Goal: Task Accomplishment & Management: Complete application form

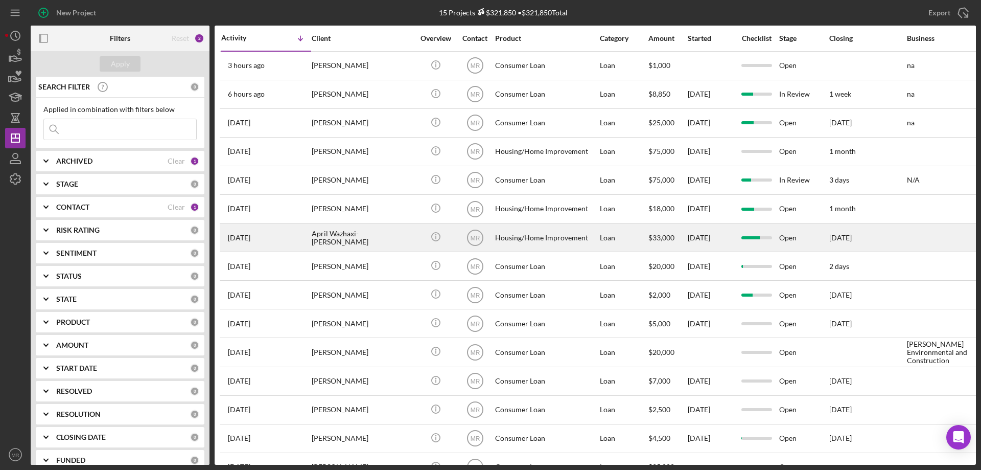
click at [377, 235] on div "April Wazhaxi-[PERSON_NAME]" at bounding box center [363, 237] width 102 height 27
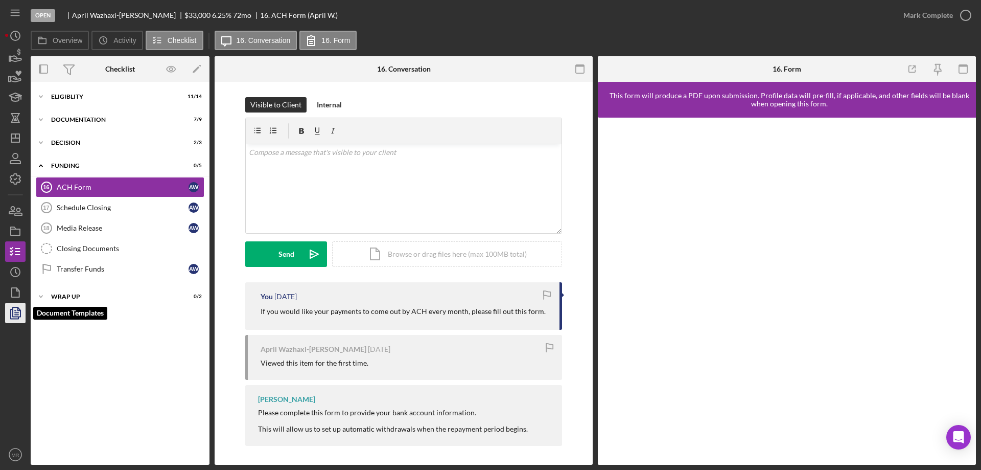
click at [14, 310] on icon "button" at bounding box center [16, 313] width 26 height 26
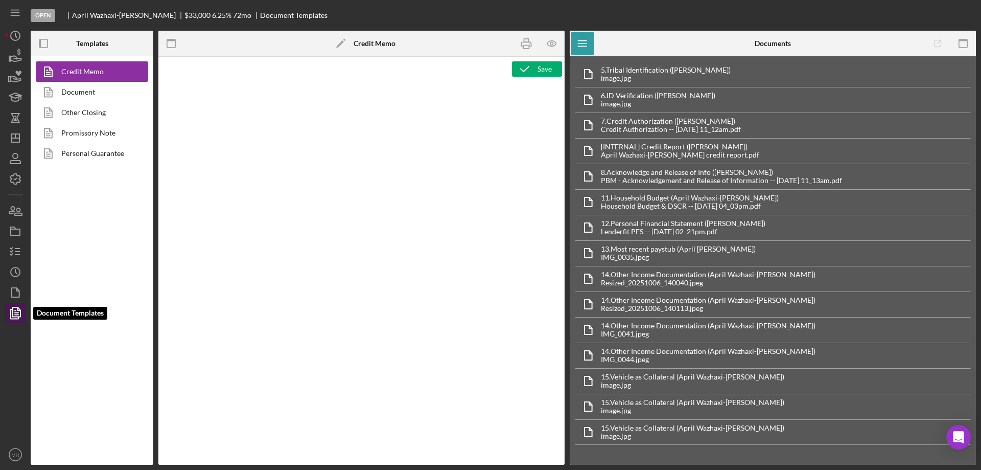
type textarea "<p style="margin: 0 0 10pt; line-height: 115%; font-size: 11pt; font-family: Ca…"
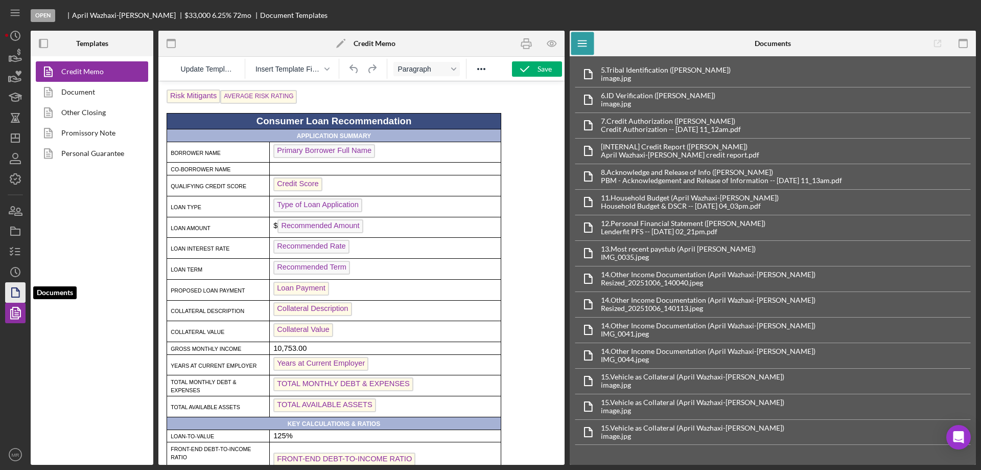
click at [17, 292] on icon "button" at bounding box center [16, 293] width 26 height 26
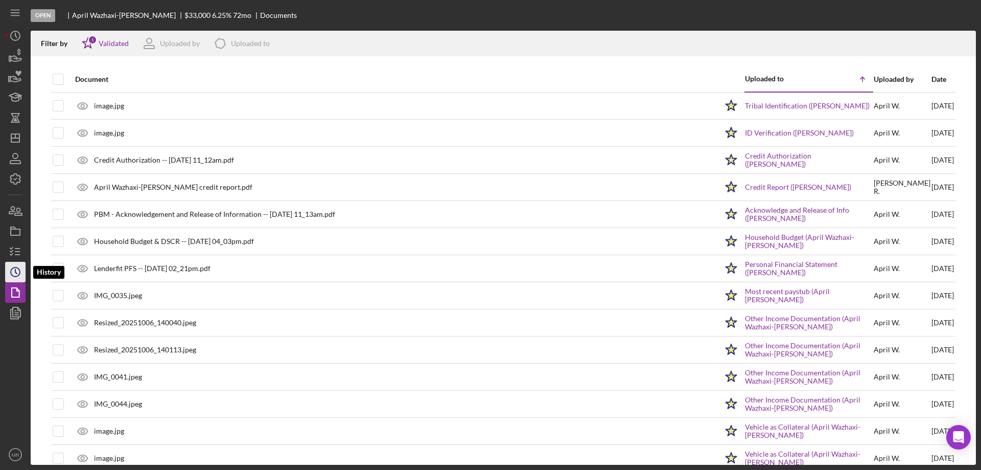
click at [16, 270] on polyline "button" at bounding box center [16, 271] width 2 height 4
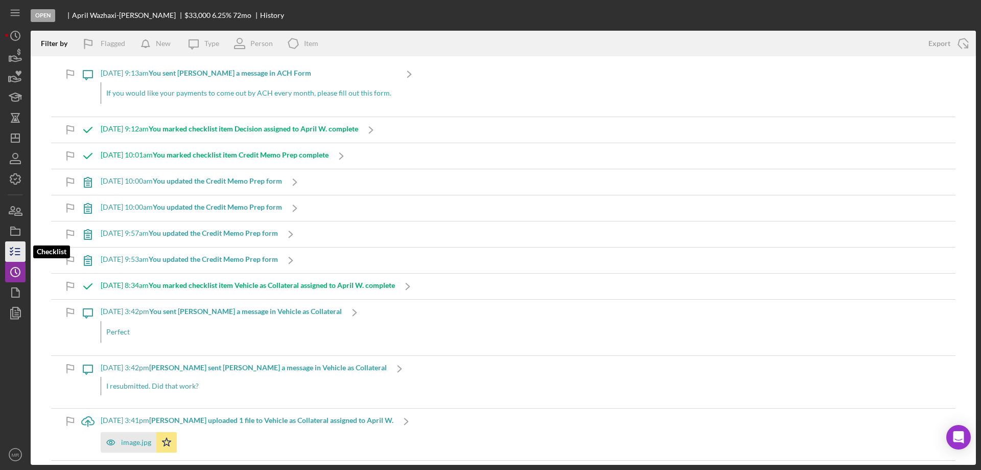
click at [17, 251] on line "button" at bounding box center [17, 251] width 5 height 0
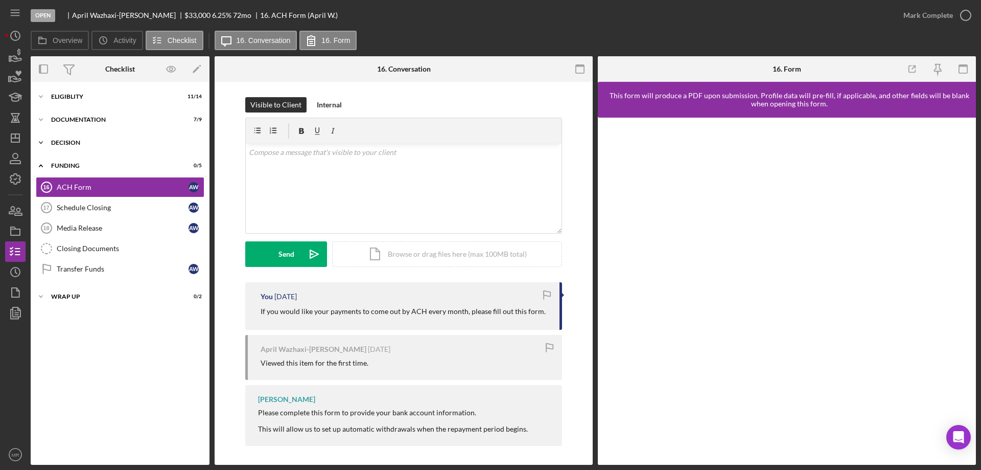
click at [74, 148] on div "Icon/Expander Decision 2 / 3" at bounding box center [120, 142] width 179 height 20
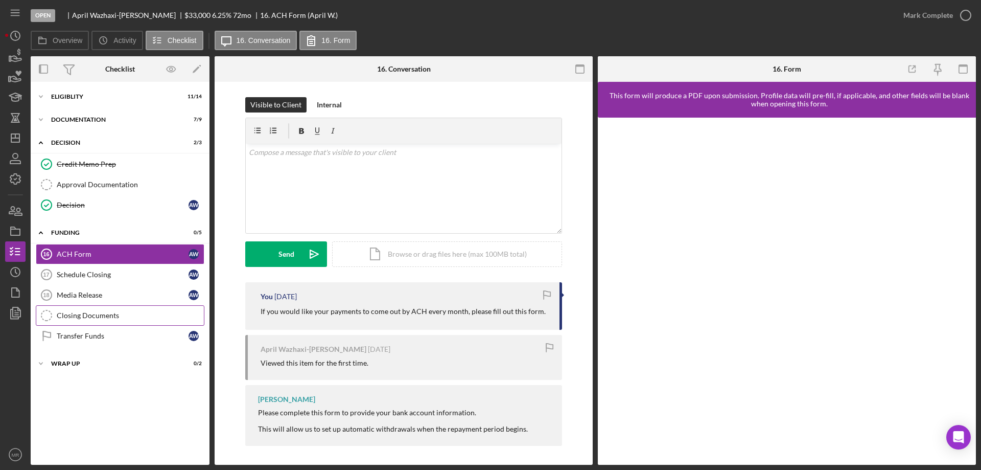
click at [73, 311] on div "Closing Documents" at bounding box center [130, 315] width 147 height 8
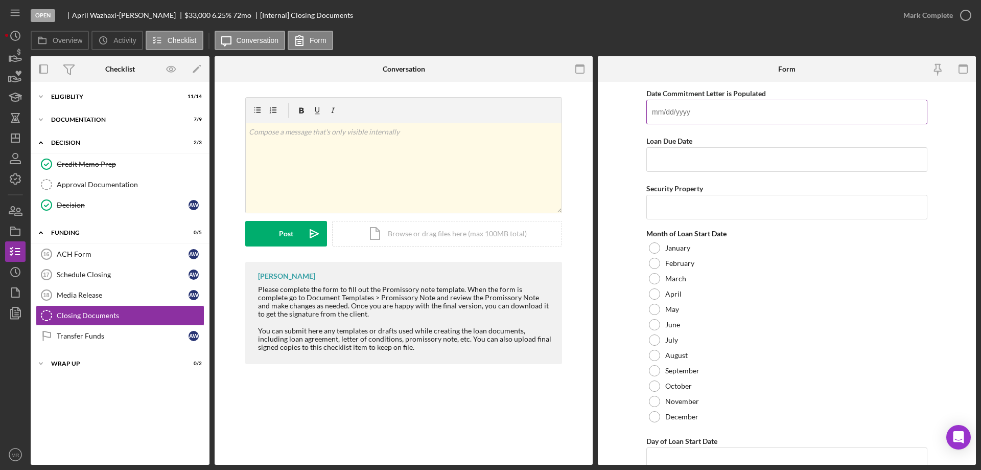
click at [688, 107] on input "Date Commitment Letter is Populated" at bounding box center [786, 112] width 281 height 25
type input "[DATE]"
click at [661, 207] on input "Security Property" at bounding box center [786, 207] width 281 height 25
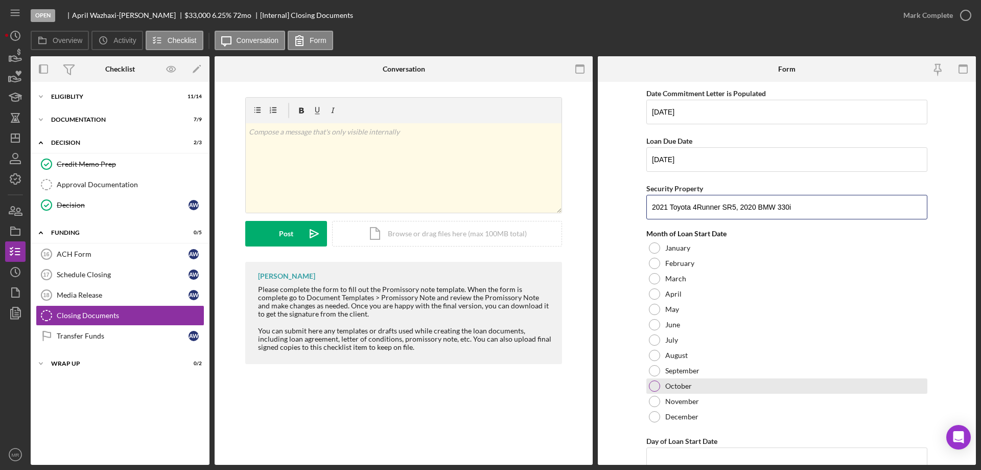
type input "2021 Toyota 4Runner SR5, 2020 BMW 330i"
click at [653, 385] on div at bounding box center [654, 385] width 11 height 11
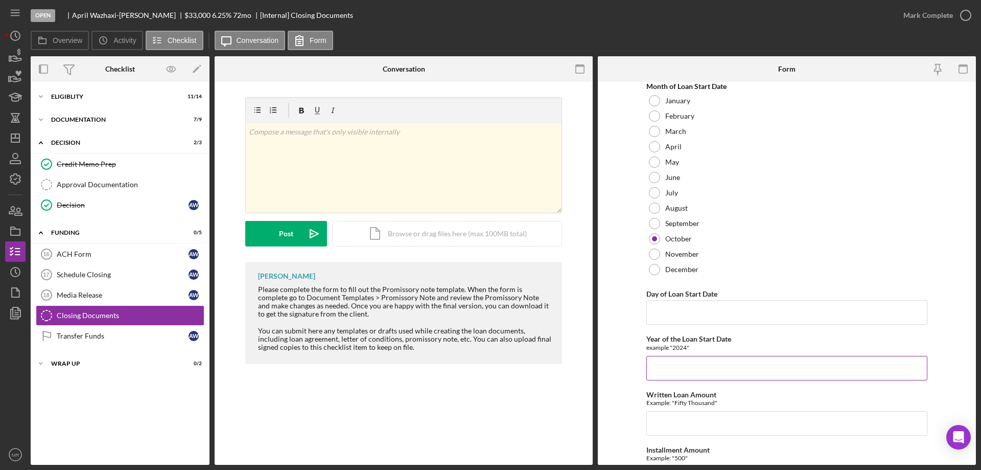
scroll to position [153, 0]
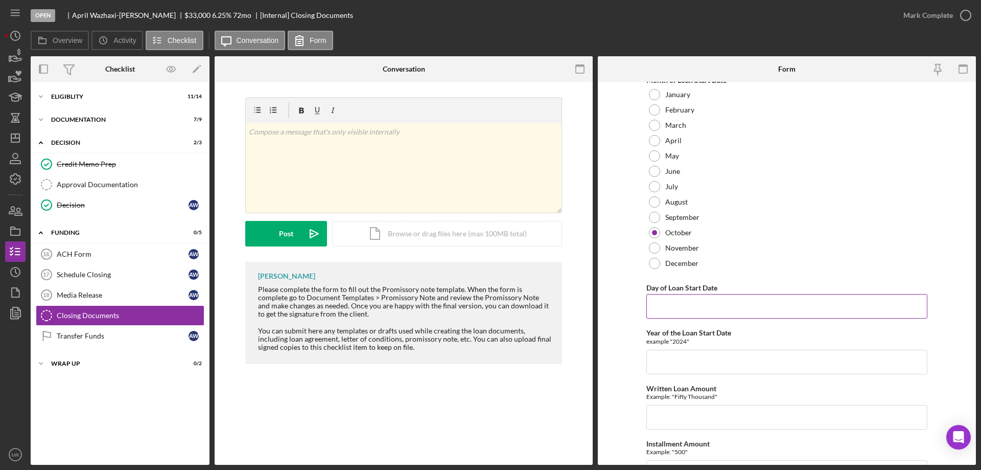
click at [660, 304] on input "Day of Loan Start Date" at bounding box center [786, 306] width 281 height 25
type input "[DATE]"
type input "2025"
drag, startPoint x: 699, startPoint y: 304, endPoint x: 625, endPoint y: 304, distance: 74.1
click at [627, 303] on form "Date Commitment Letter is Populated [DATE] Loan Due Date [DATE] Security Proper…" at bounding box center [787, 273] width 378 height 383
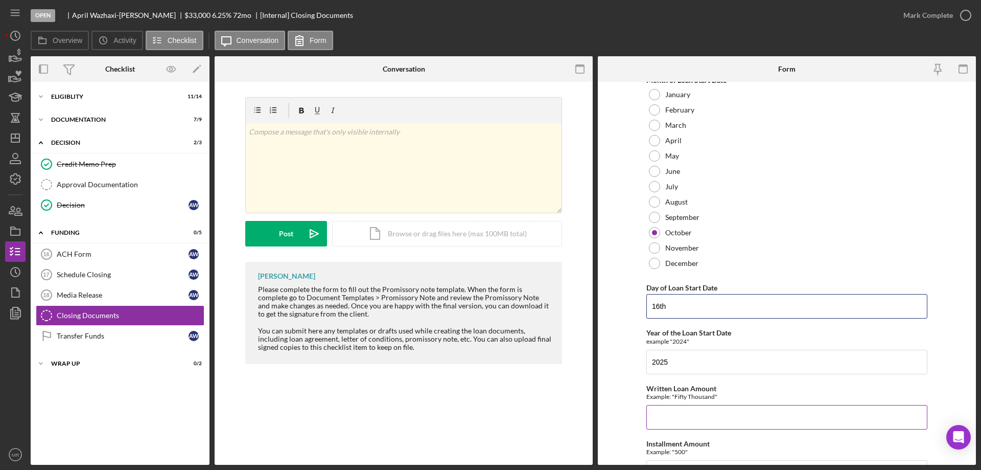
type input "16th"
click at [680, 413] on input "Written Loan Amount" at bounding box center [786, 417] width 281 height 25
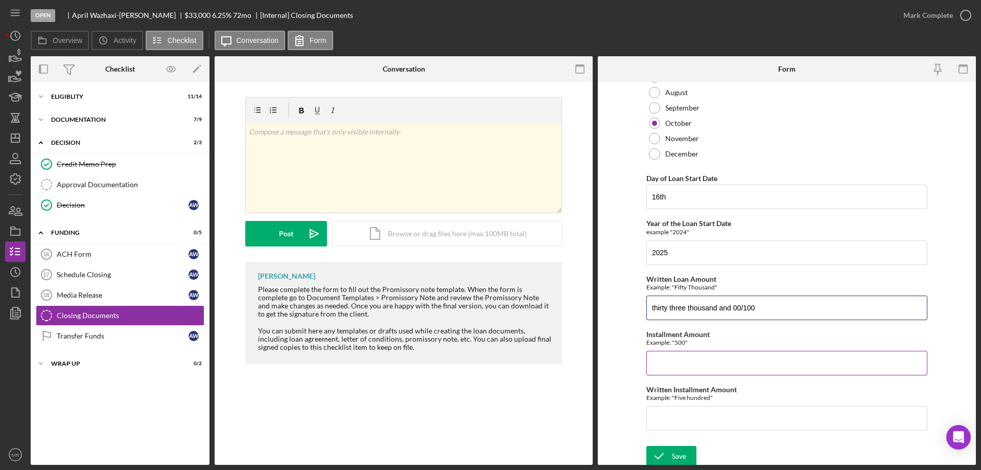
scroll to position [266, 0]
type input "thirty three thousand and 00/100"
click at [672, 357] on input "Installment Amount" at bounding box center [786, 360] width 281 height 25
type input "$550.81"
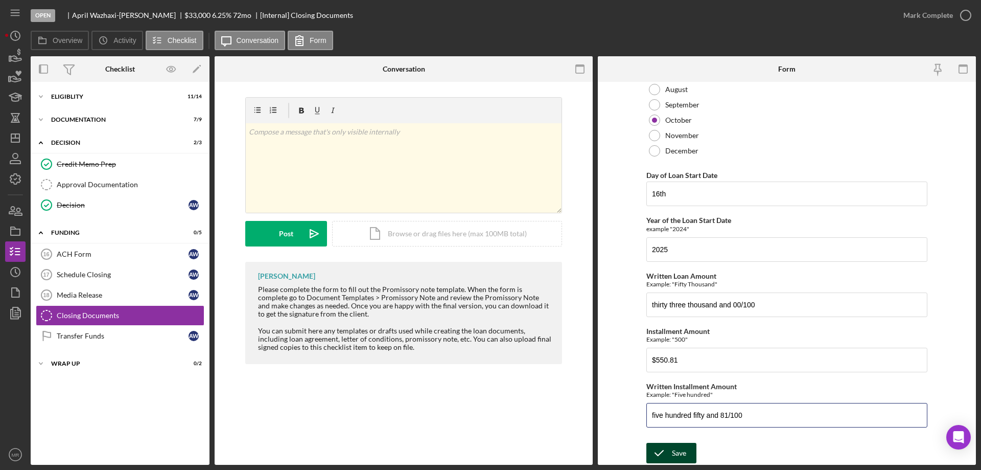
type input "five hundred fifty and 81/100"
drag, startPoint x: 669, startPoint y: 446, endPoint x: 725, endPoint y: 440, distance: 56.0
click at [672, 446] on button "Save" at bounding box center [671, 453] width 50 height 20
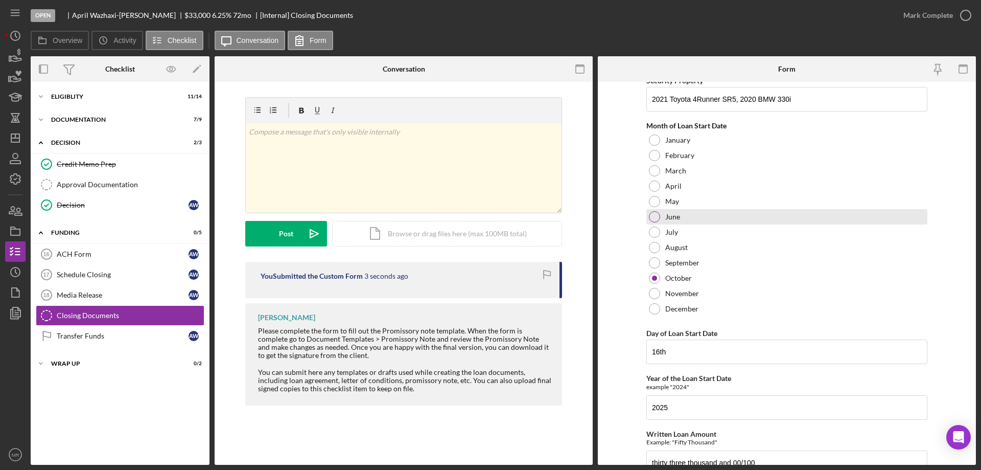
scroll to position [0, 0]
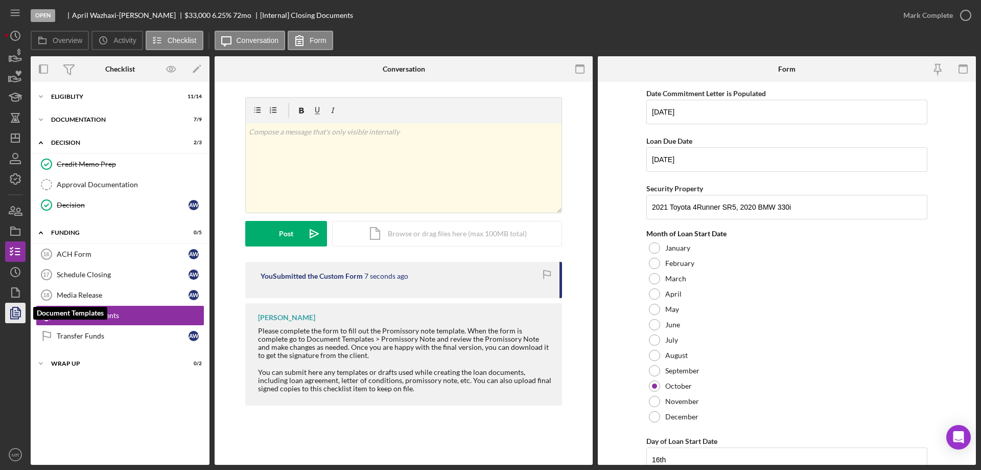
click at [15, 309] on icon "button" at bounding box center [16, 313] width 26 height 26
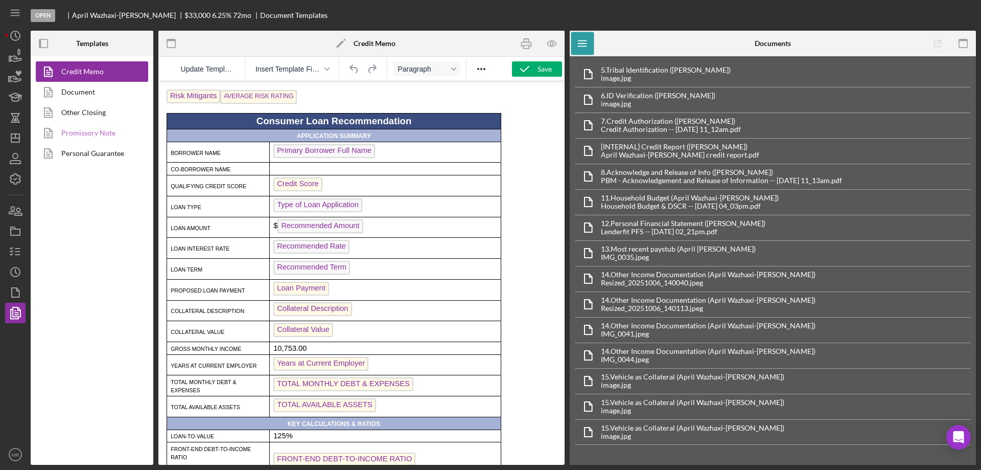
drag, startPoint x: 92, startPoint y: 132, endPoint x: 1, endPoint y: 50, distance: 123.0
click at [92, 132] on link "Promissory Note" at bounding box center [89, 133] width 107 height 20
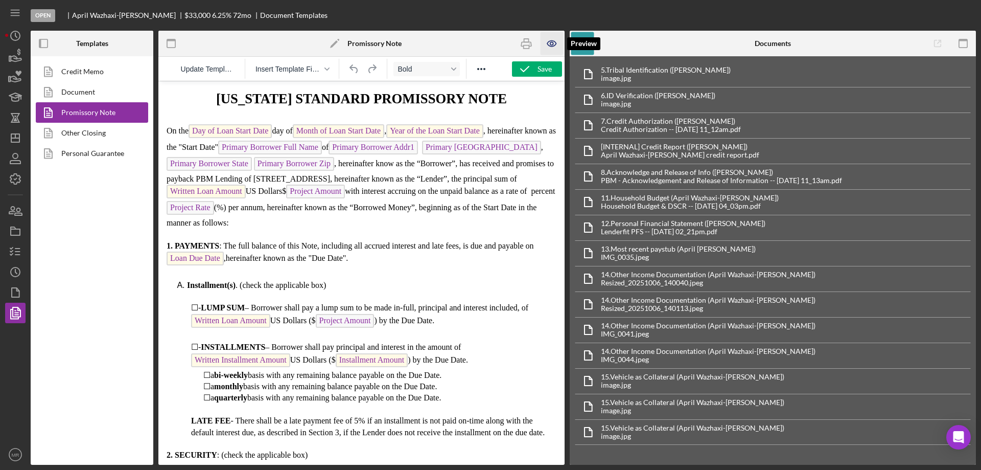
click at [554, 37] on icon "button" at bounding box center [552, 43] width 23 height 23
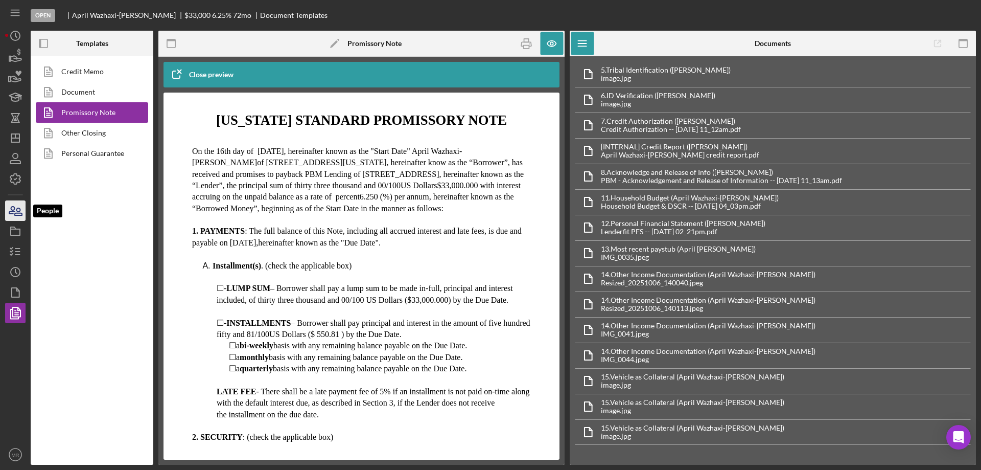
click at [13, 210] on icon "button" at bounding box center [12, 209] width 6 height 7
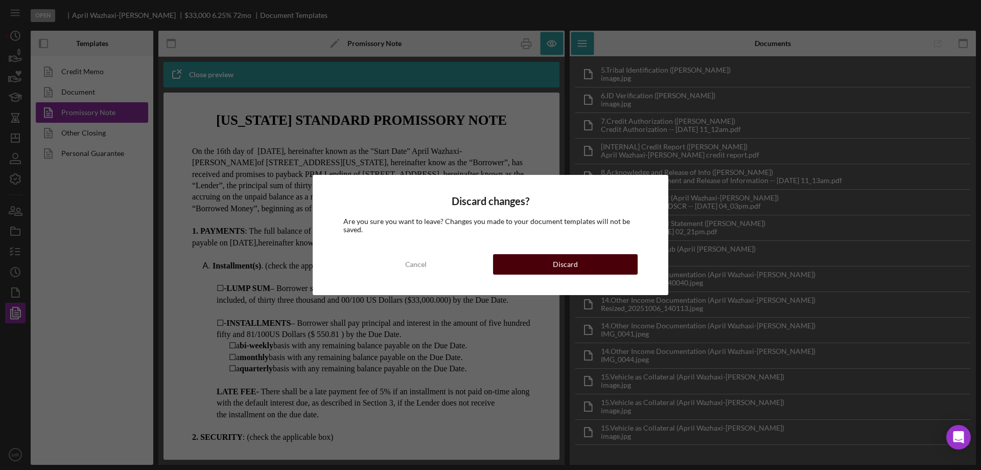
click at [553, 265] on button "Discard" at bounding box center [565, 264] width 145 height 20
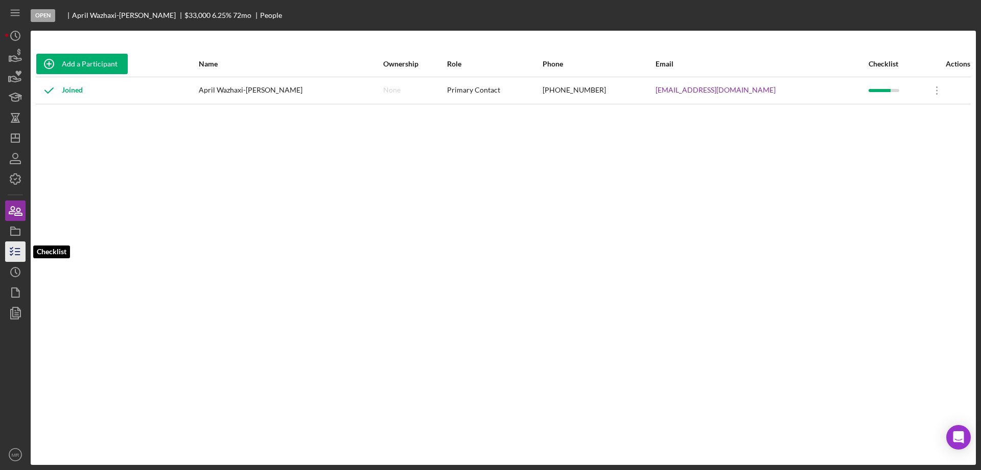
click at [15, 246] on icon "button" at bounding box center [16, 252] width 26 height 26
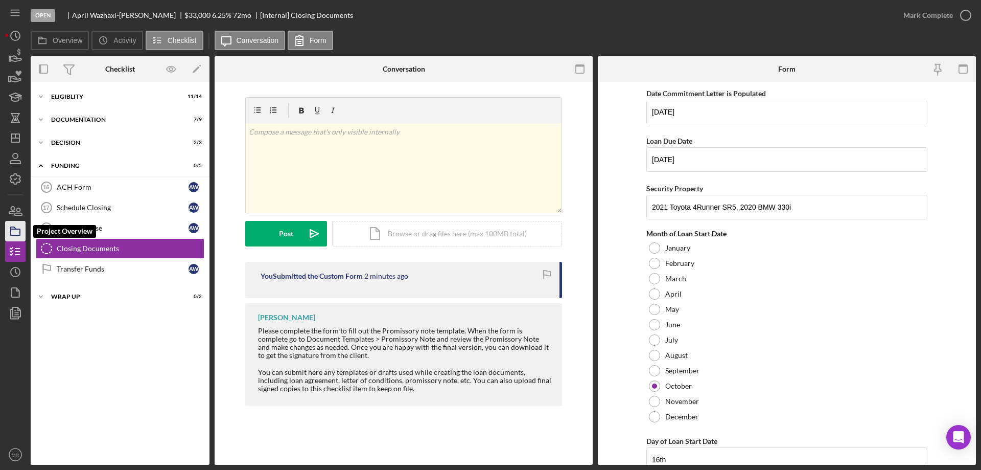
click at [18, 231] on icon "button" at bounding box center [16, 231] width 26 height 26
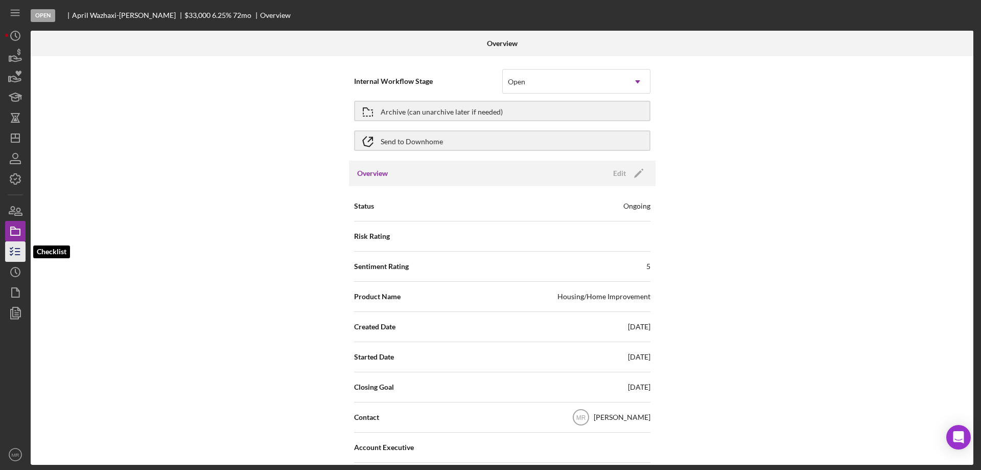
click at [11, 258] on icon "button" at bounding box center [16, 252] width 26 height 26
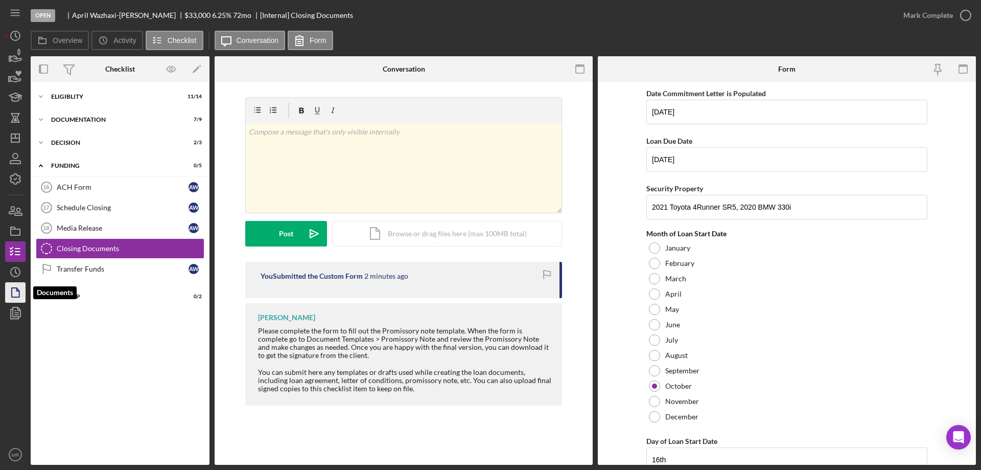
click at [16, 289] on icon "button" at bounding box center [16, 293] width 26 height 26
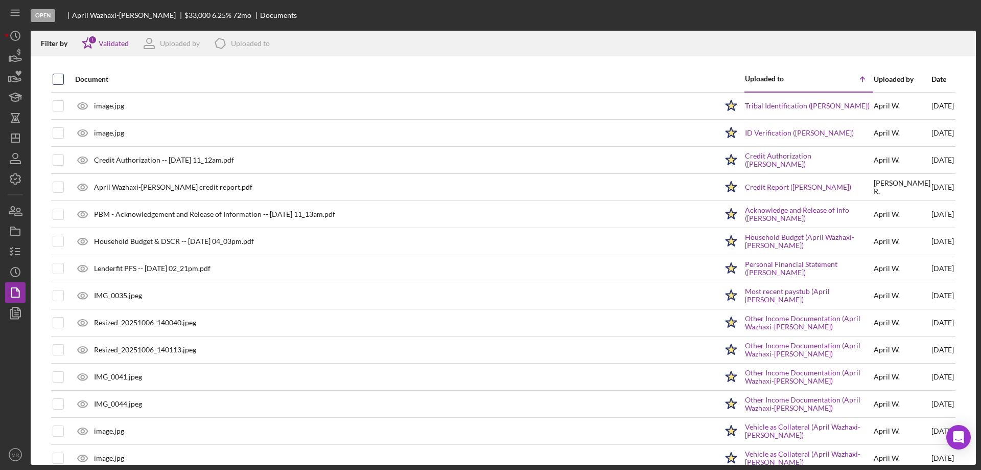
click at [60, 77] on input "checkbox" at bounding box center [58, 79] width 10 height 10
checkbox input "true"
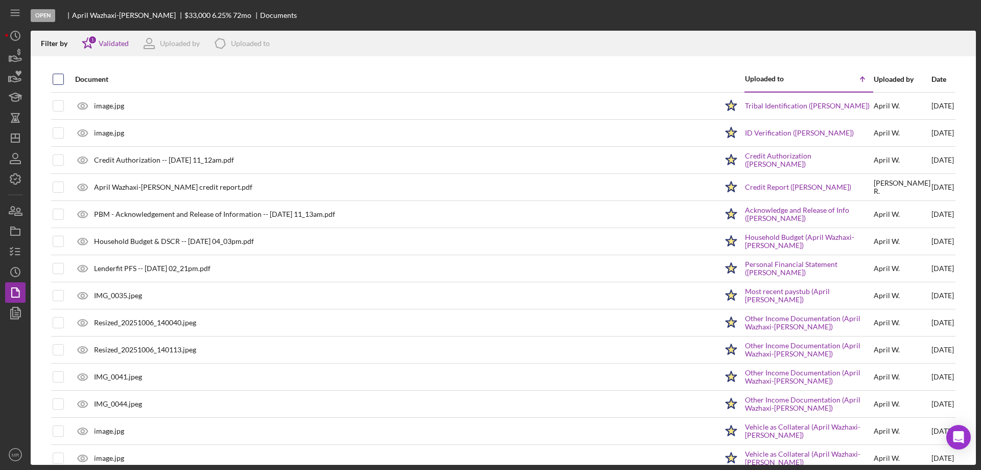
checkbox input "true"
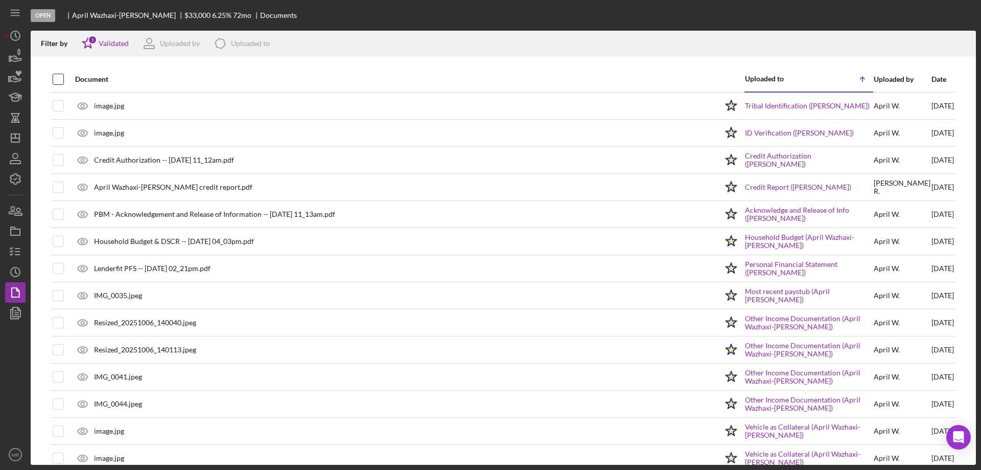
checkbox input "true"
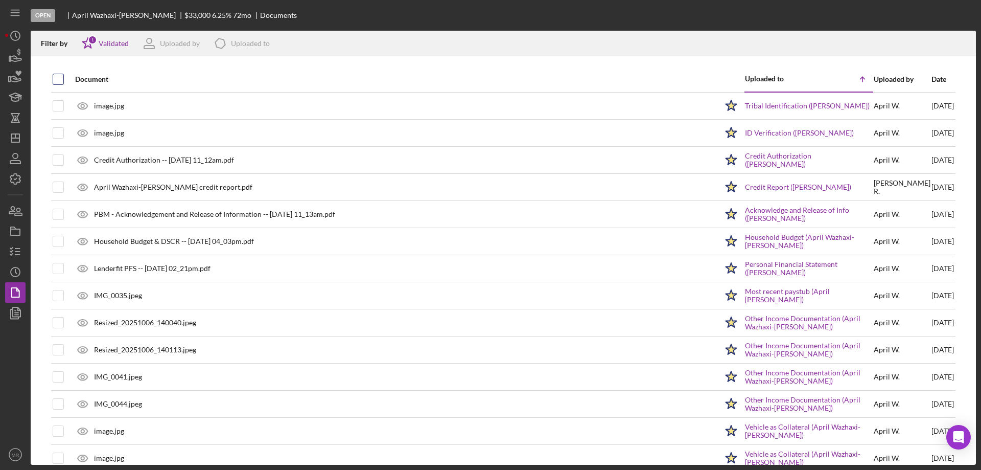
checkbox input "true"
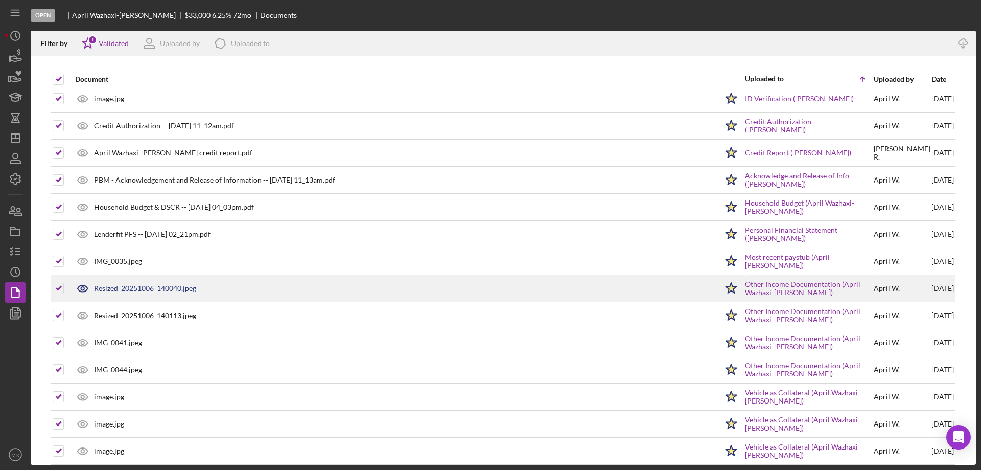
scroll to position [44, 0]
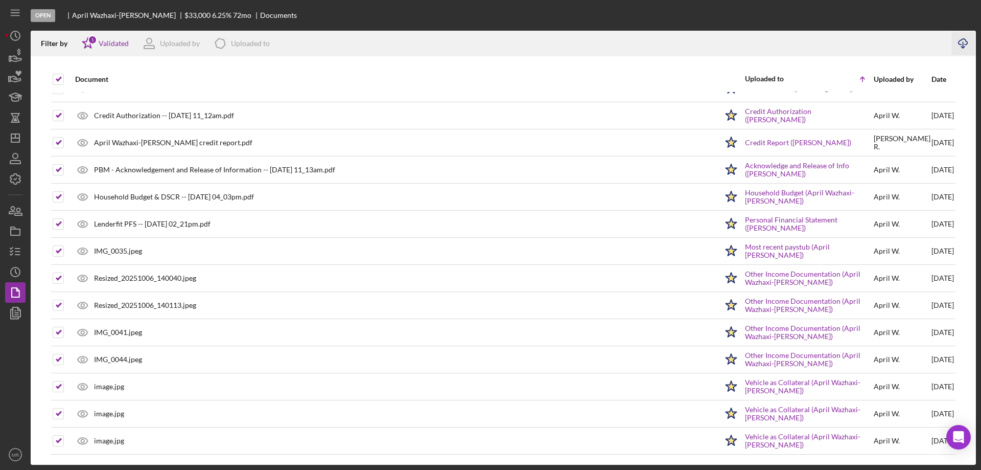
click at [964, 43] on icon "Icon/Download" at bounding box center [963, 43] width 23 height 23
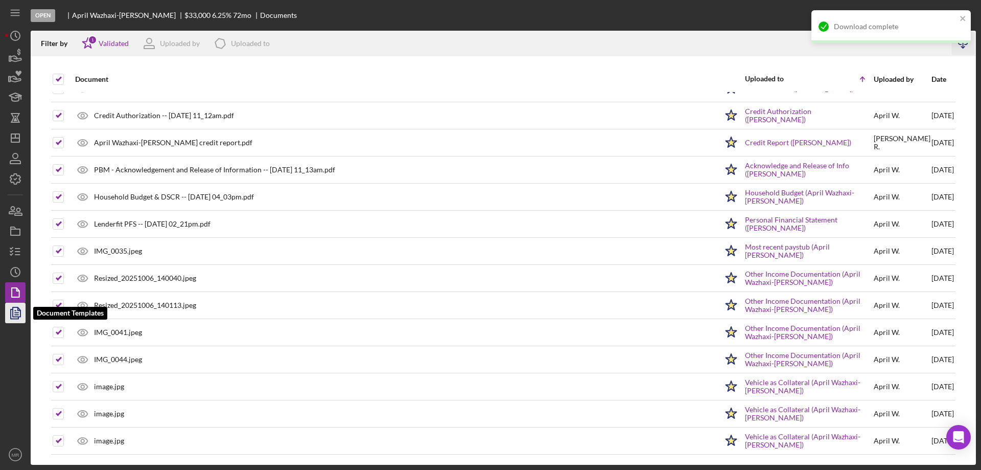
click at [14, 312] on icon "button" at bounding box center [16, 313] width 26 height 26
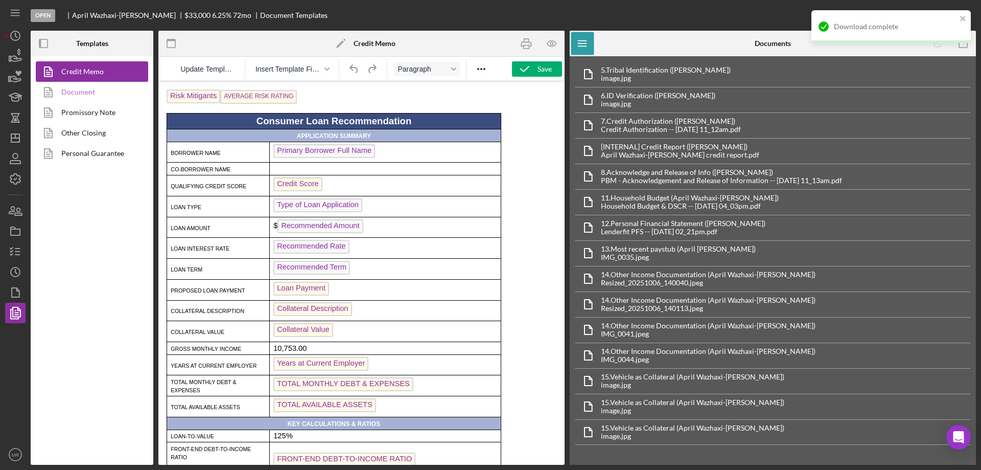
click at [77, 91] on link "Document" at bounding box center [89, 92] width 107 height 20
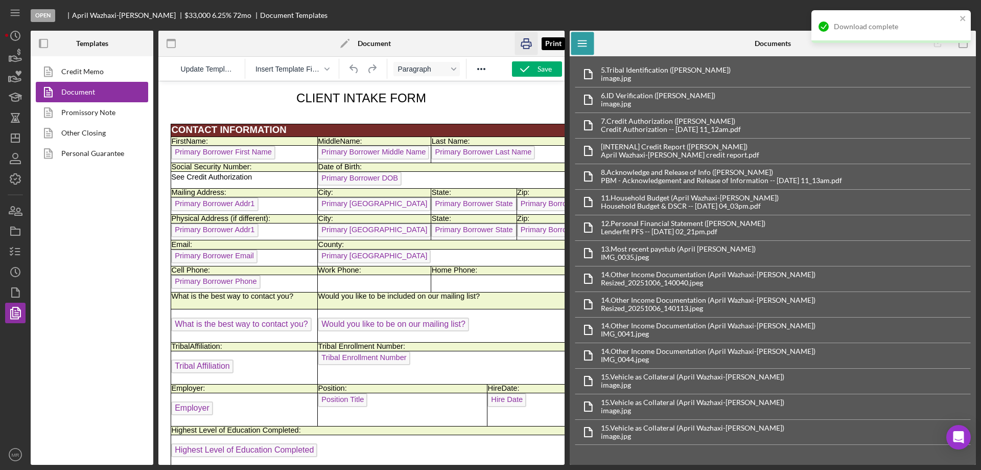
click at [526, 45] on rect "button" at bounding box center [527, 46] width 6 height 3
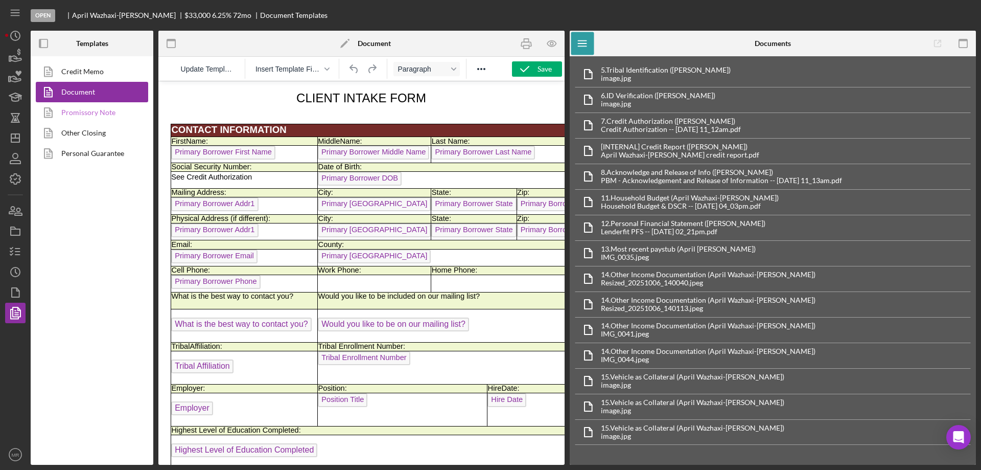
click at [83, 109] on link "Promissory Note" at bounding box center [89, 112] width 107 height 20
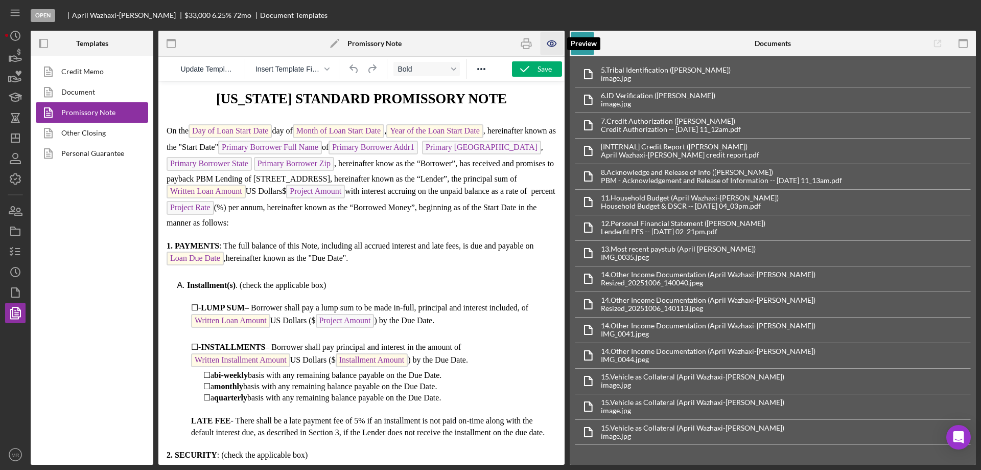
click at [552, 39] on icon "button" at bounding box center [552, 43] width 23 height 23
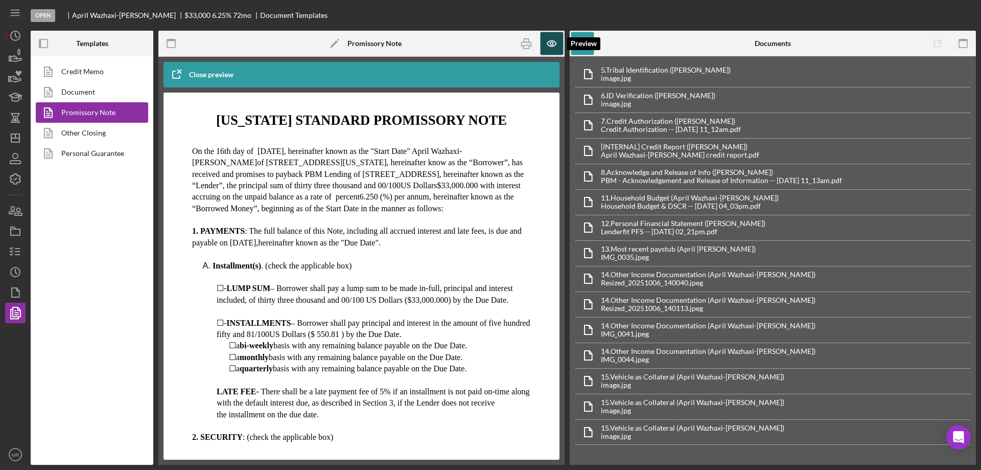
click at [554, 39] on icon "button" at bounding box center [552, 43] width 23 height 23
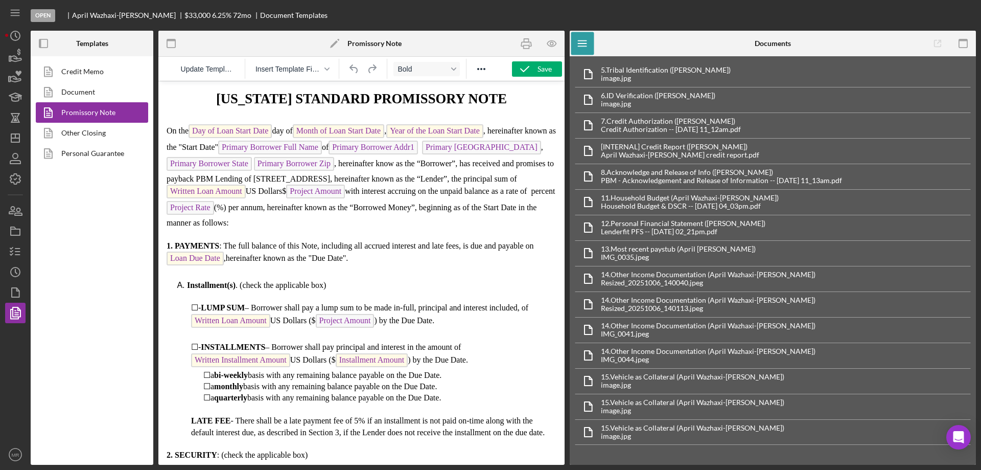
click at [366, 190] on span "US Dollars $ Project Amount with interest accruing on the unpaid balance as a r…" at bounding box center [361, 207] width 389 height 40
click at [215, 208] on span "US Dollars ($ Project Amount ﻿) with interest accruing on the unpaid balance as…" at bounding box center [358, 207] width 382 height 40
click at [541, 70] on div "Save" at bounding box center [545, 68] width 14 height 15
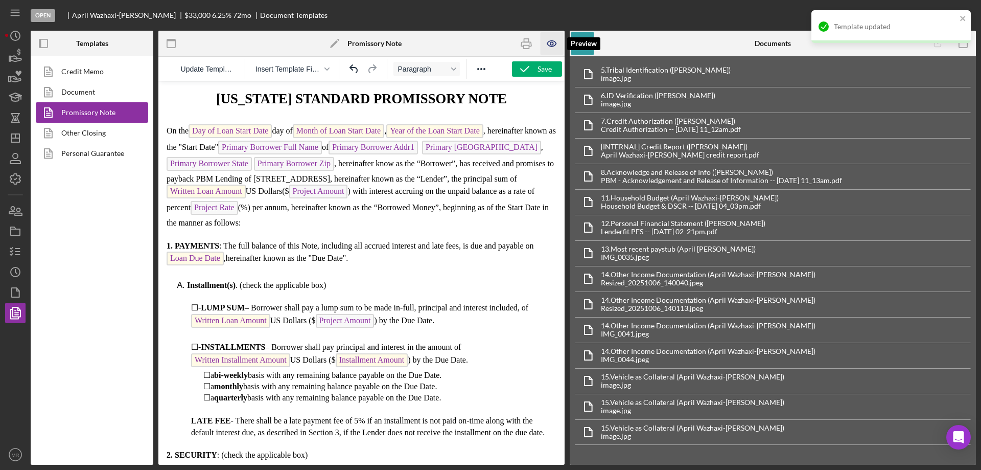
click at [552, 43] on icon "button" at bounding box center [552, 43] width 23 height 23
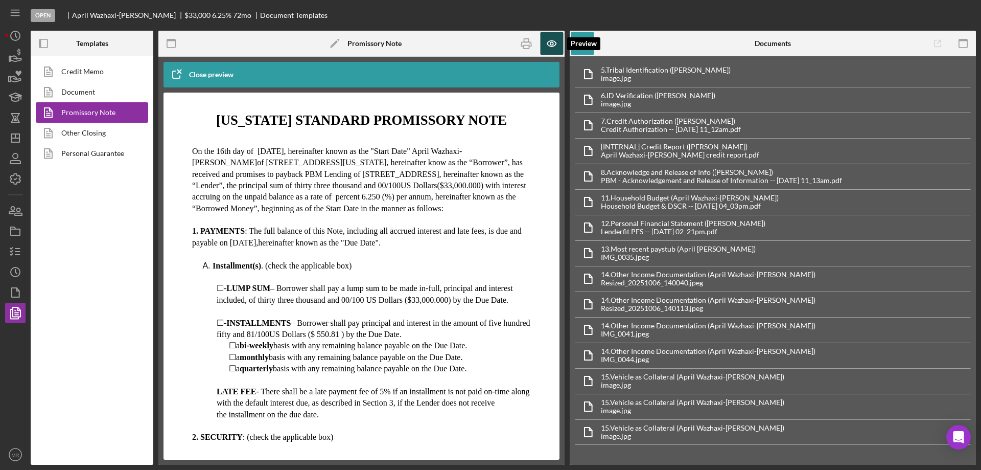
click at [549, 42] on icon "button" at bounding box center [552, 43] width 23 height 23
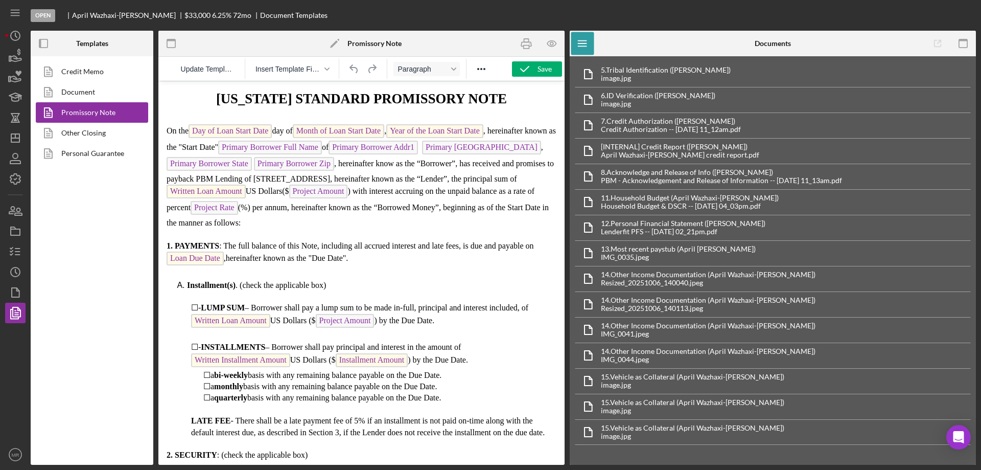
click at [271, 191] on span "US Dollars" at bounding box center [264, 191] width 37 height 9
click at [545, 67] on div "Save" at bounding box center [545, 68] width 14 height 15
click at [552, 41] on icon "button" at bounding box center [552, 43] width 23 height 23
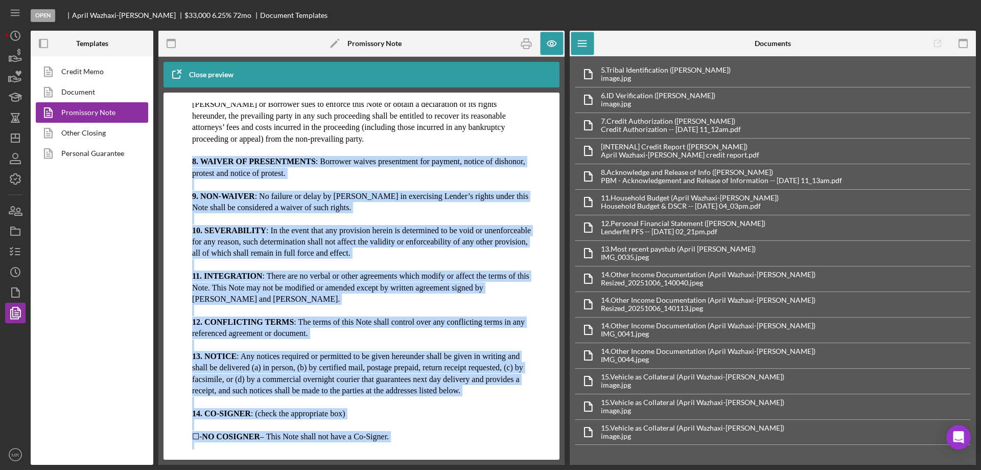
scroll to position [805, 0]
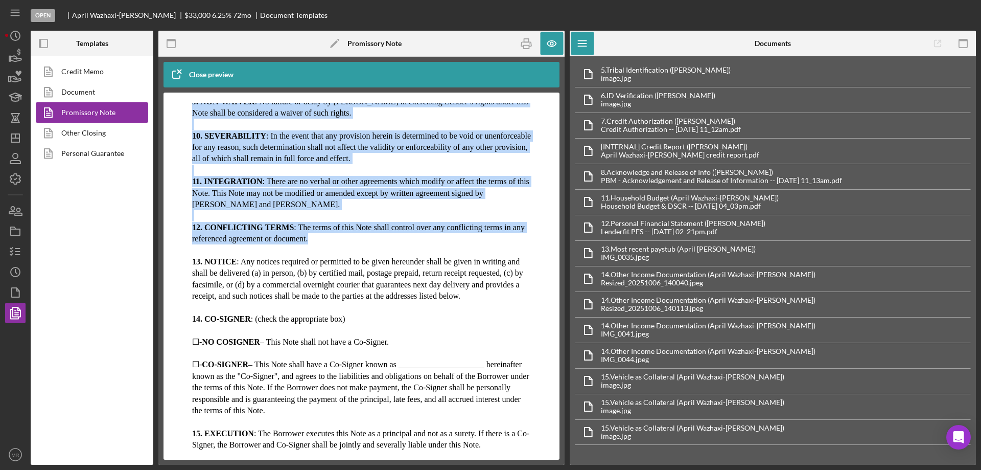
drag, startPoint x: 192, startPoint y: 324, endPoint x: 503, endPoint y: 258, distance: 317.6
click at [503, 258] on body "[US_STATE] STANDARD PROMISSORY NOTE On the 16th day of [DATE], hereinafter know…" at bounding box center [361, 21] width 339 height 1430
copy body "8. WAIVER OF PRESENTMENTS : Borrower waives presentment for payment, notice of …"
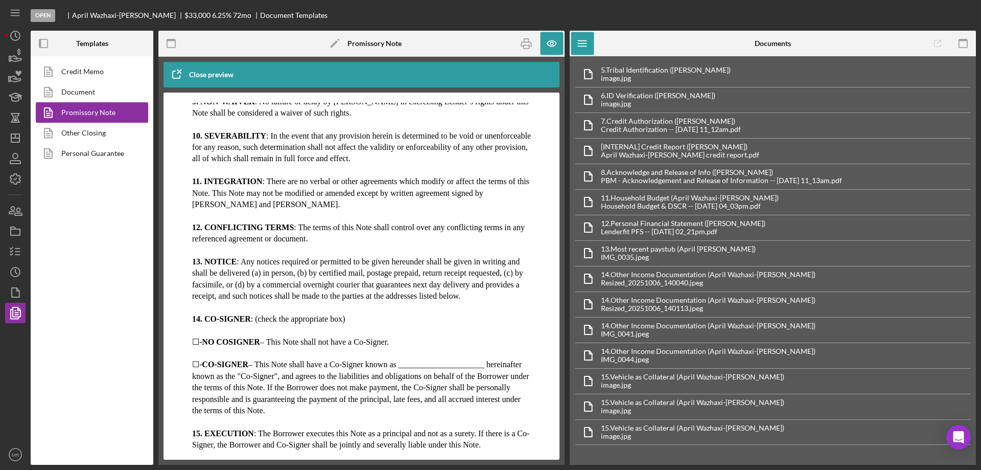
click at [342, 273] on span ": Any notices required or permitted to be given hereunder shall be given in wri…" at bounding box center [357, 278] width 331 height 43
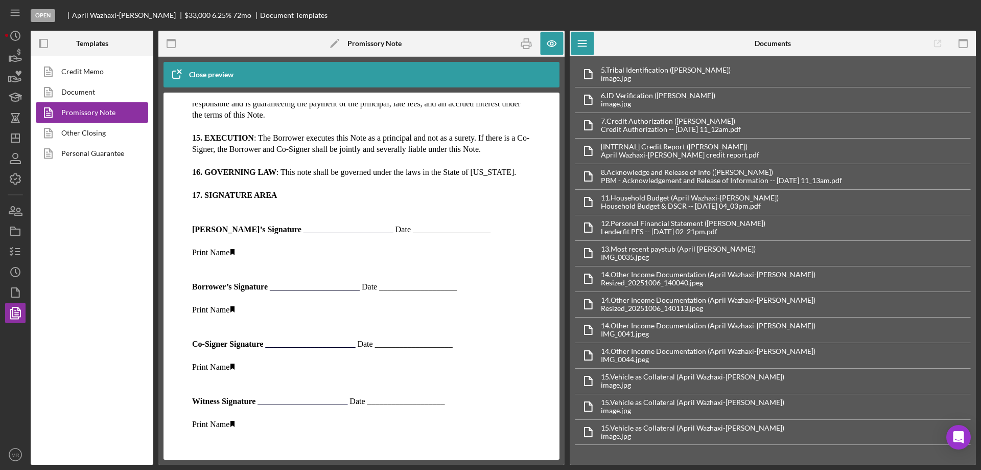
scroll to position [1117, 0]
click at [527, 42] on icon "button" at bounding box center [526, 43] width 23 height 23
click at [73, 157] on link "Personal Guarantee" at bounding box center [89, 153] width 107 height 20
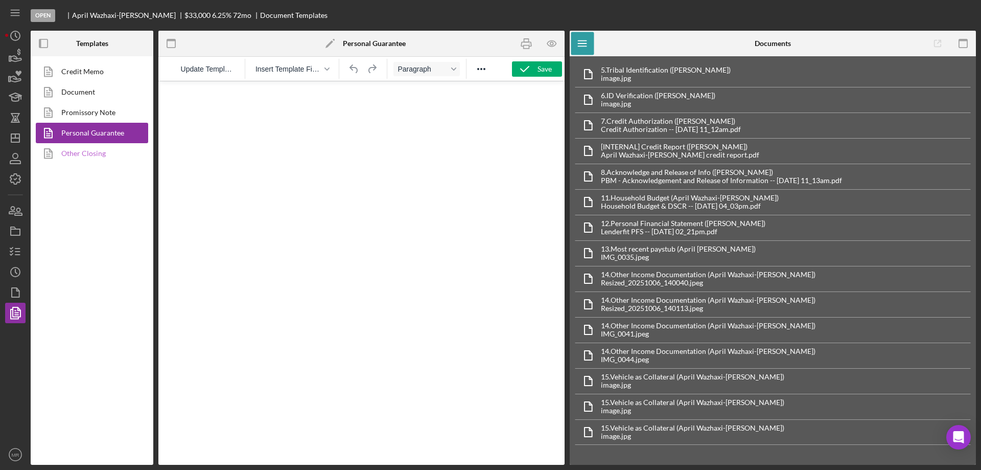
click at [80, 157] on link "Other Closing" at bounding box center [89, 153] width 107 height 20
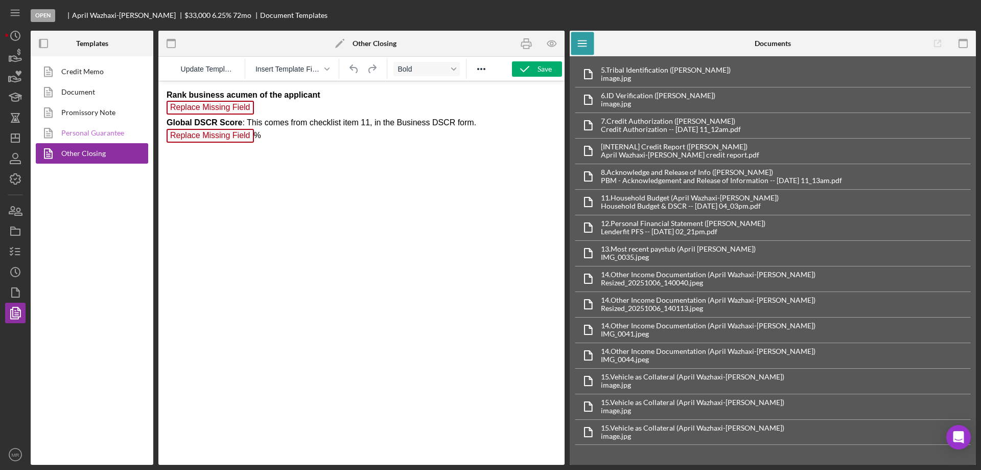
click at [86, 126] on link "Personal Guarantee" at bounding box center [89, 133] width 107 height 20
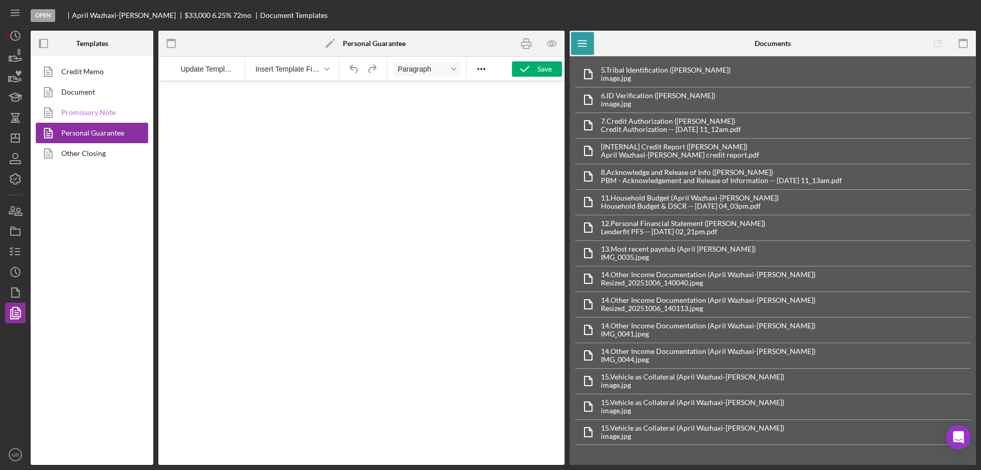
click at [87, 112] on link "Promissory Note" at bounding box center [89, 112] width 107 height 20
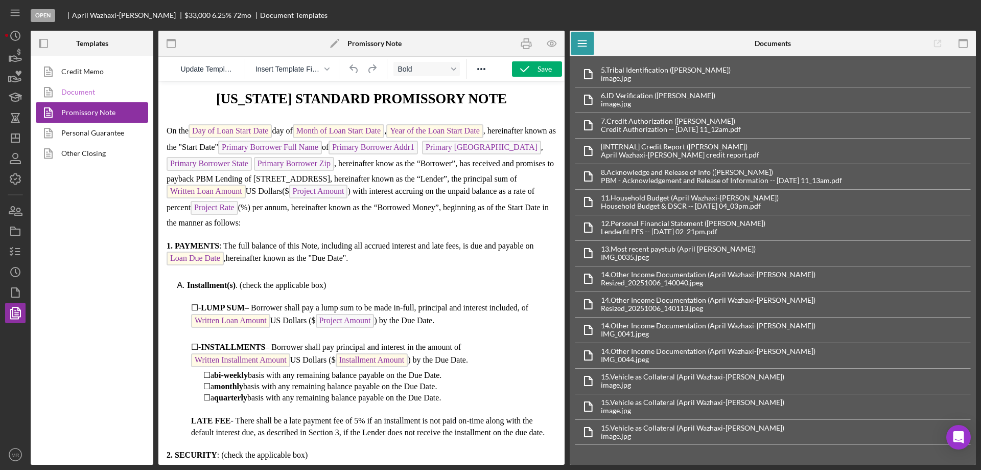
click at [82, 86] on link "Document" at bounding box center [89, 92] width 107 height 20
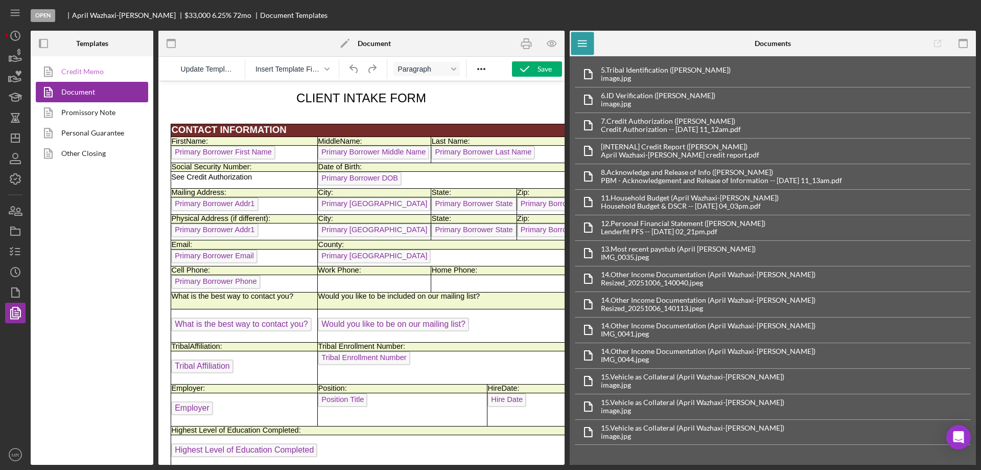
click at [80, 63] on link "Credit Memo" at bounding box center [89, 71] width 107 height 20
